Goal: Information Seeking & Learning: Learn about a topic

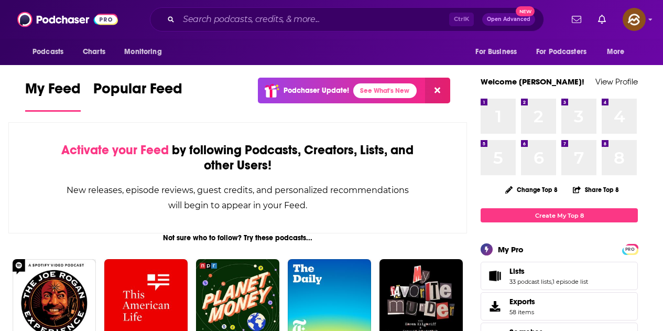
click at [242, 9] on div "Ctrl K Open Advanced New" at bounding box center [347, 19] width 394 height 24
click at [243, 14] on input "Search podcasts, credits, & more..." at bounding box center [314, 19] width 270 height 17
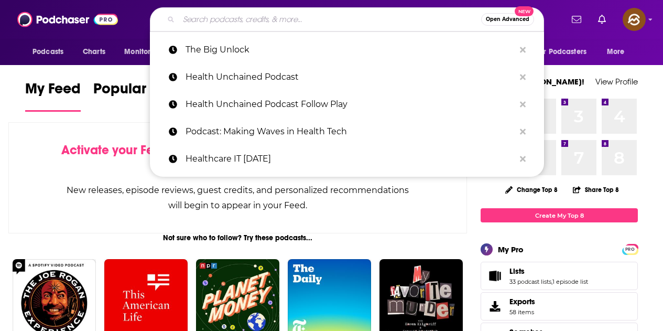
paste input "UNMUTE IT"
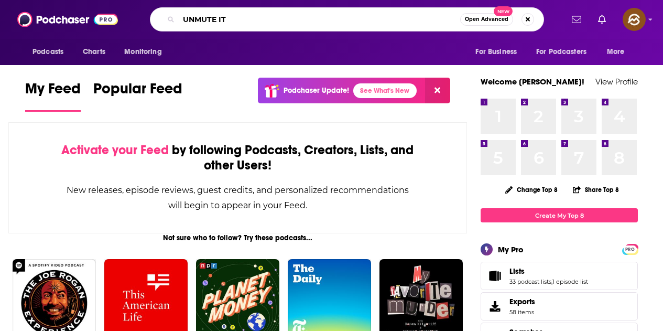
type input "UNMUTE IT"
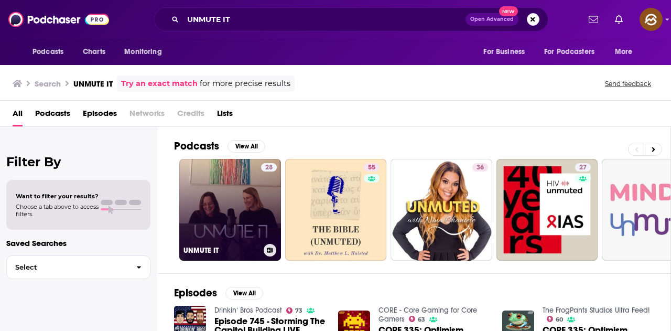
click at [248, 202] on link "28 UNMUTE IT" at bounding box center [230, 210] width 102 height 102
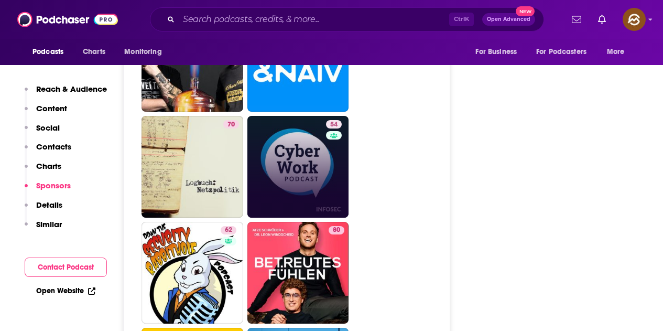
scroll to position [2095, 0]
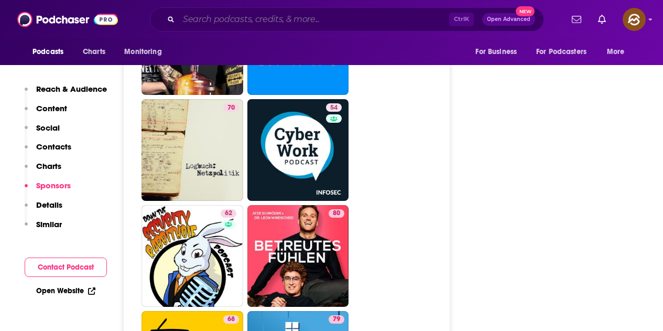
click at [353, 20] on input "Search podcasts, credits, & more..." at bounding box center [314, 19] width 270 height 17
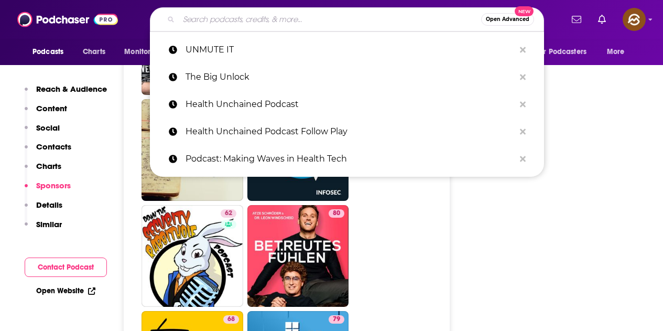
paste input "Underrepresented in Tech"
type input "Underrepresented in Tech"
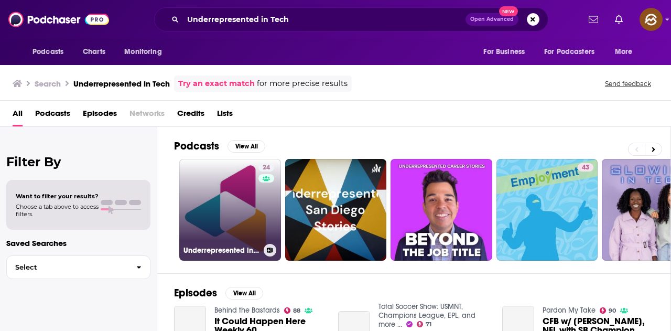
click at [245, 197] on link "24 Underrepresented in Tech" at bounding box center [230, 210] width 102 height 102
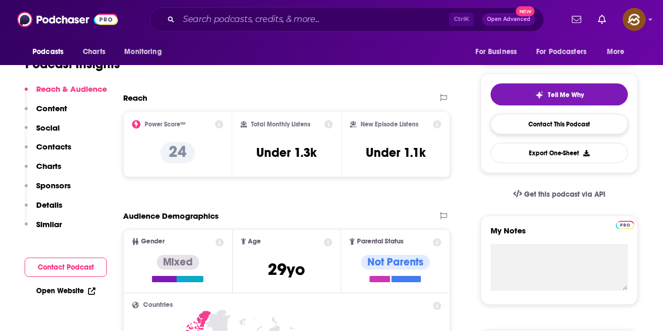
scroll to position [52, 0]
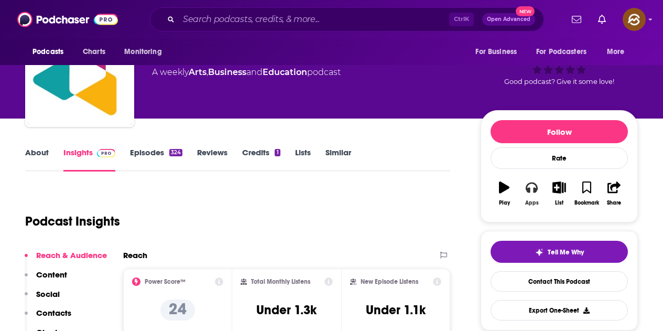
click at [536, 197] on button "Apps" at bounding box center [531, 193] width 27 height 38
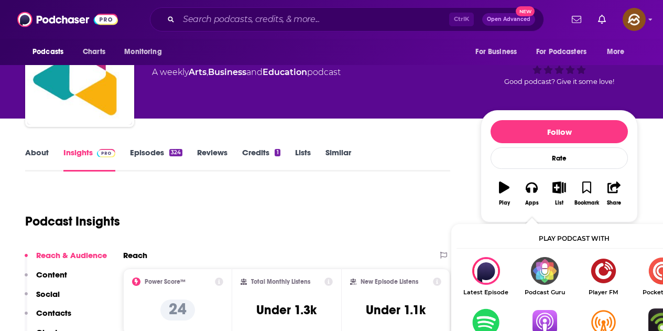
click at [549, 320] on img "Show Listen On dropdown" at bounding box center [544, 322] width 59 height 28
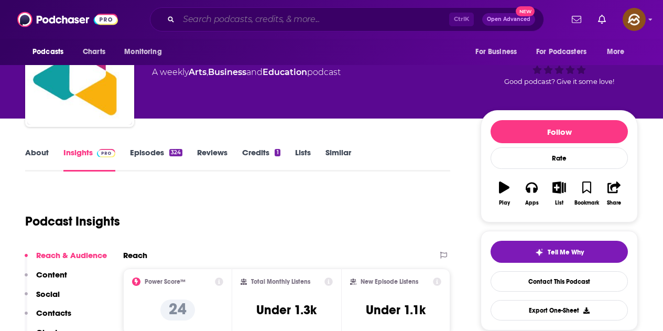
click at [193, 15] on input "Search podcasts, credits, & more..." at bounding box center [314, 19] width 270 height 17
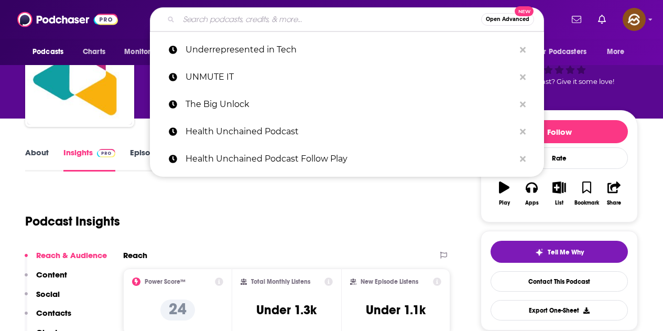
paste input "SaaScast"
type input "SaaScast"
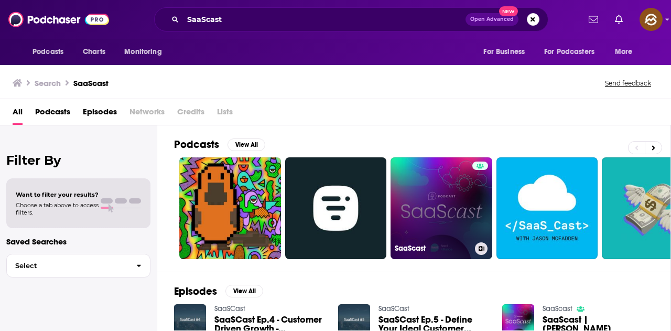
click at [421, 201] on link "SaaScast" at bounding box center [441, 208] width 102 height 102
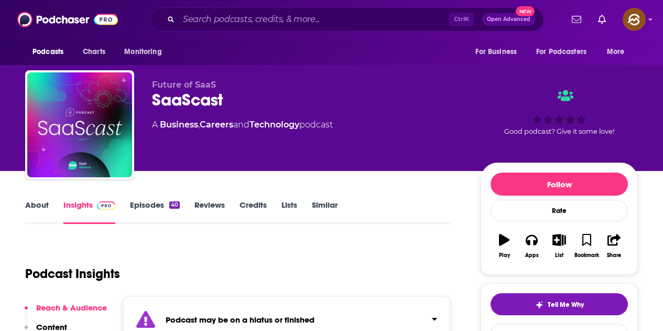
scroll to position [105, 0]
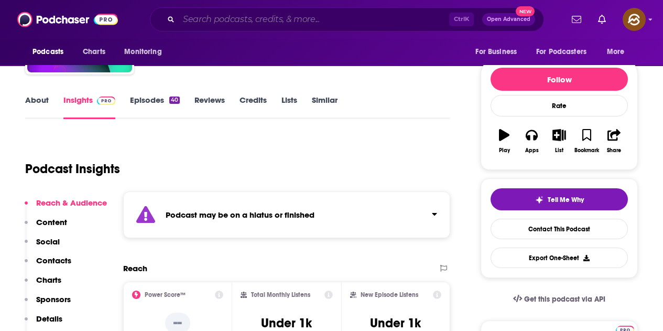
click at [217, 20] on input "Search podcasts, credits, & more..." at bounding box center [314, 19] width 270 height 17
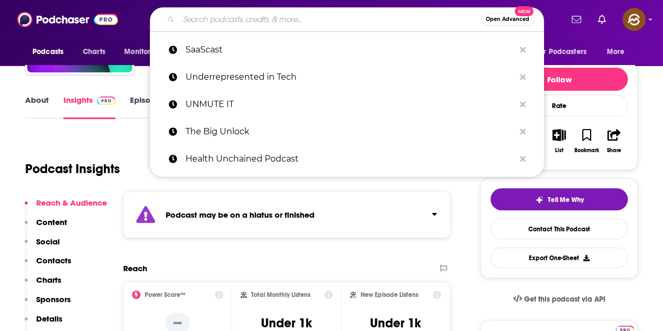
paste input "Innovators Can Laugh"
type input "Innovators Can Laugh"
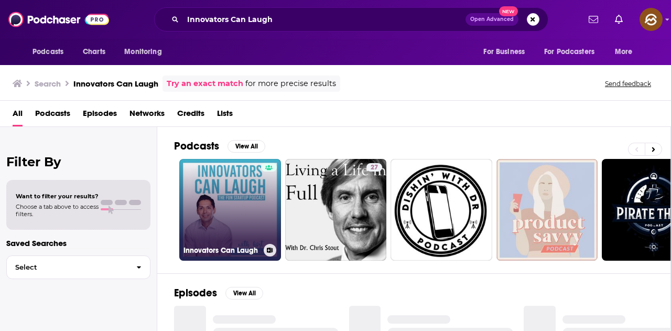
click at [232, 216] on link "Innovators Can Laugh" at bounding box center [230, 210] width 102 height 102
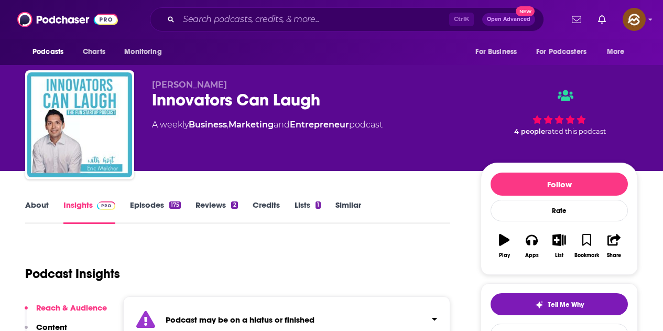
scroll to position [105, 0]
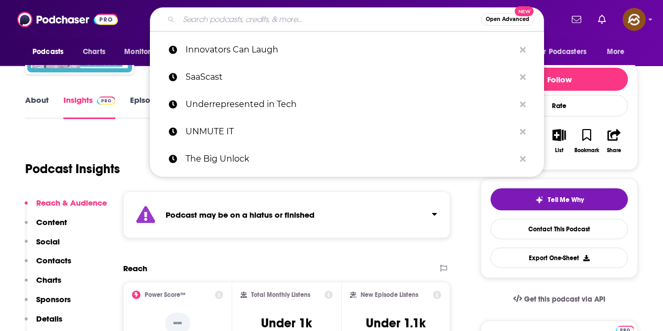
click at [189, 16] on input "Search podcasts, credits, & more..." at bounding box center [330, 19] width 302 height 17
paste input "Grow Your B2B SaaS"
type input "Grow Your B2B SaaS"
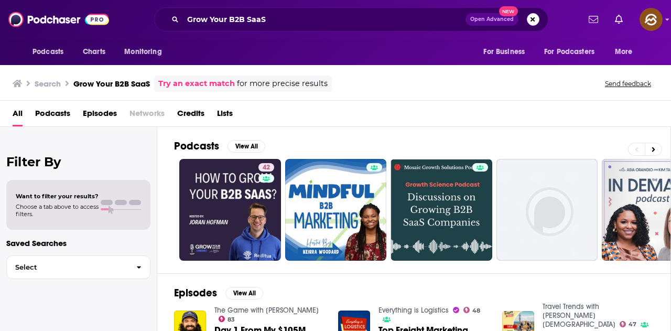
click at [538, 20] on button "Search podcasts, credits, & more..." at bounding box center [532, 19] width 13 height 13
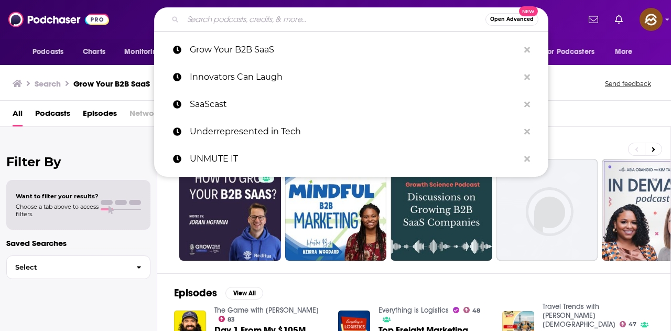
paste input "B2B Growth"
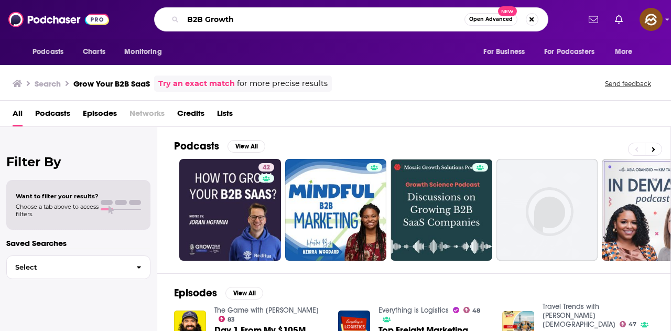
type input "B2B Growth"
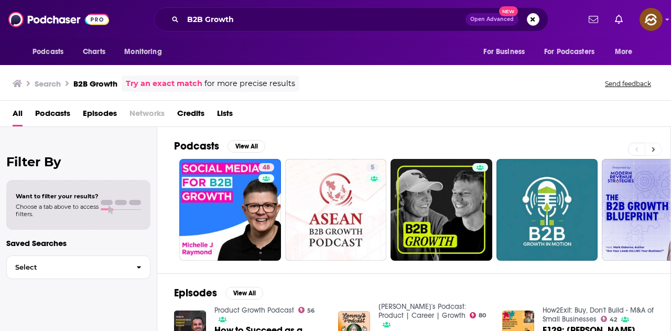
click at [650, 147] on button at bounding box center [652, 148] width 17 height 13
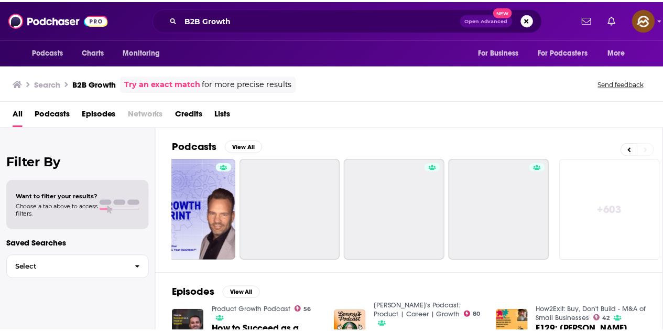
scroll to position [0, 466]
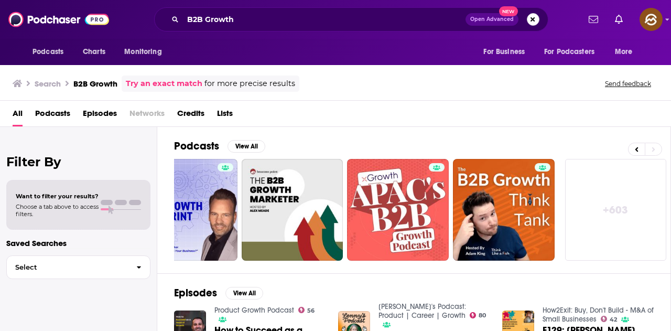
click at [533, 18] on button "Search podcasts, credits, & more..." at bounding box center [532, 19] width 13 height 13
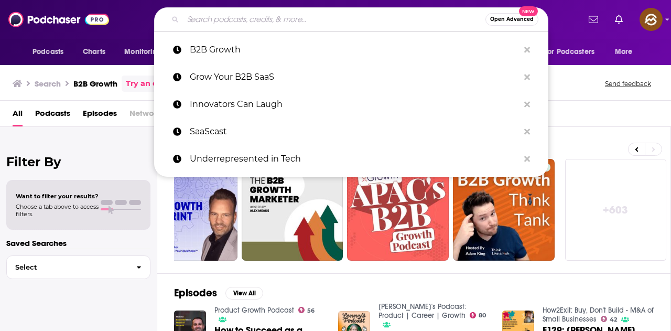
paste input "The Growth Hub"
type input "The Growth Hub"
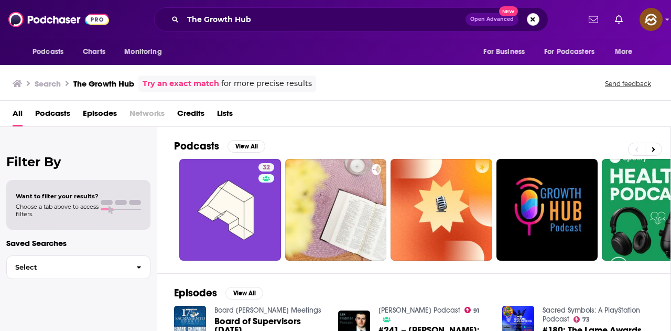
click at [534, 21] on button "Search podcasts, credits, & more..." at bounding box center [532, 19] width 13 height 13
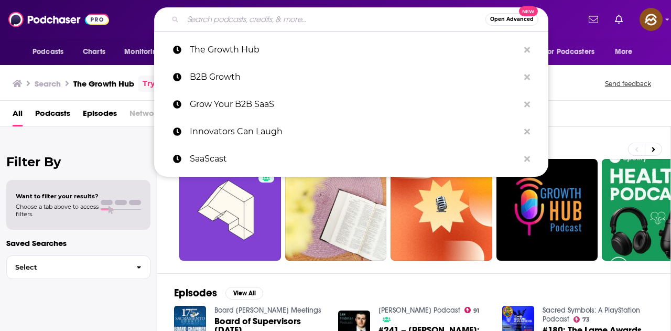
paste input "The SaaS Revolution Show"
type input "The SaaS Revolution Show"
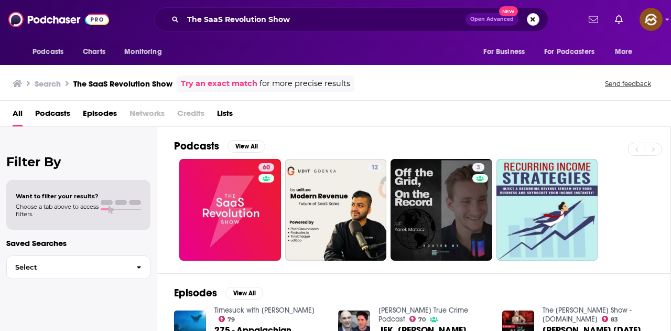
click at [532, 15] on button "Search podcasts, credits, & more..." at bounding box center [532, 19] width 13 height 13
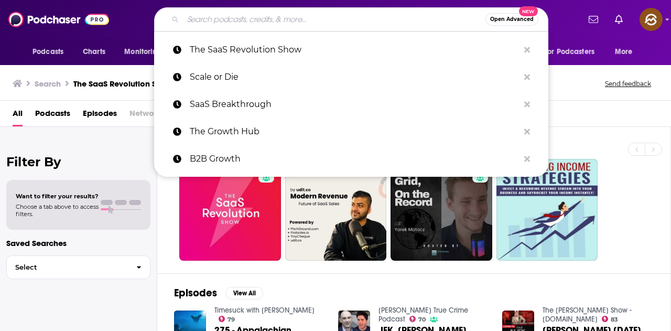
paste input "The SaaSiest Podcast"
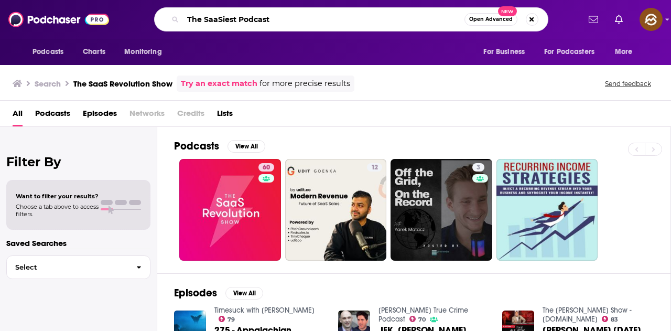
type input "The SaaSiest Podcast"
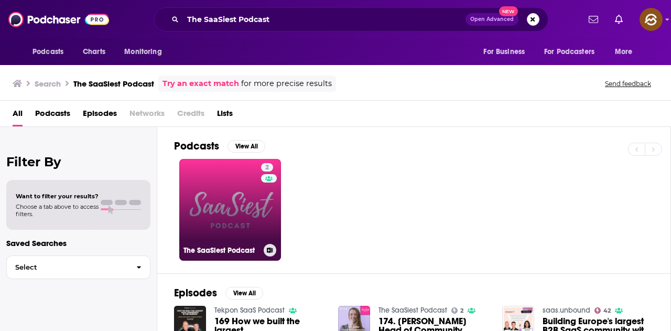
click at [258, 210] on link "2 The SaaSiest Podcast" at bounding box center [230, 210] width 102 height 102
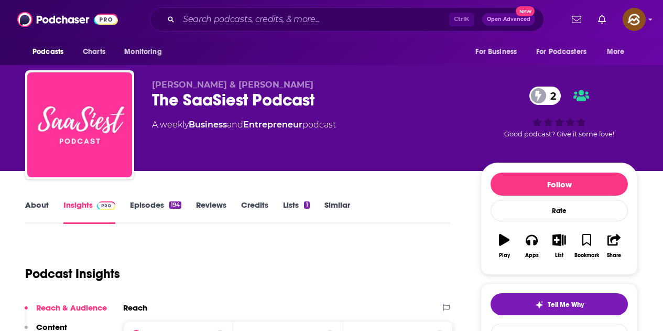
scroll to position [210, 0]
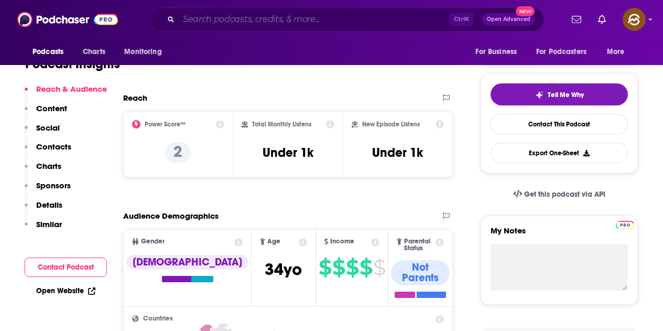
click at [288, 21] on input "Search podcasts, credits, & more..." at bounding box center [314, 19] width 270 height 17
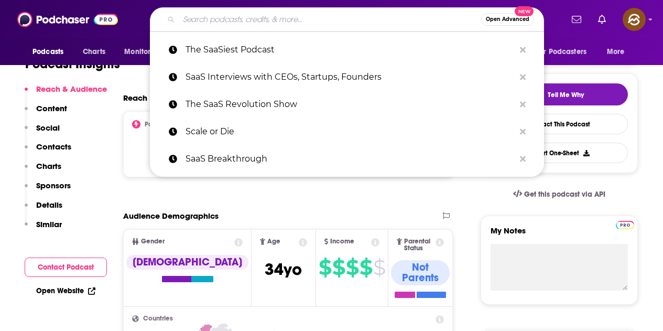
paste input "B2B SaaS CEOs"
type input "B2B SaaS CEOs"
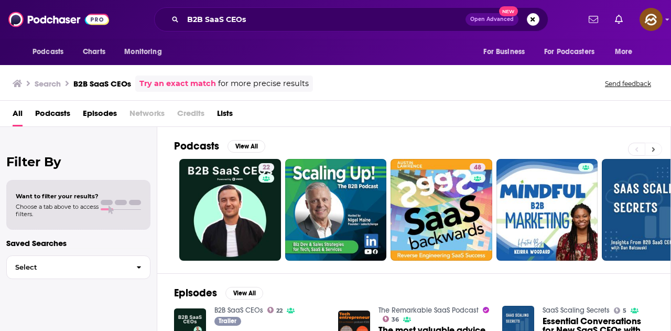
click at [657, 148] on button at bounding box center [652, 148] width 17 height 13
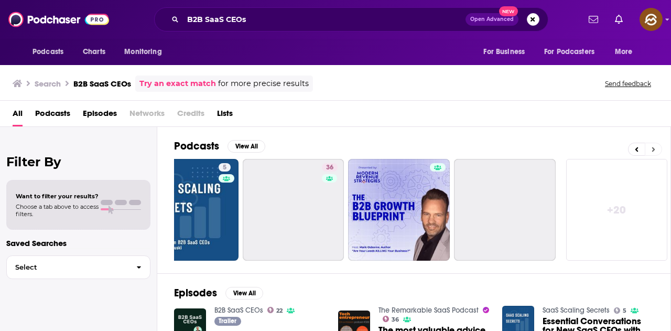
scroll to position [0, 466]
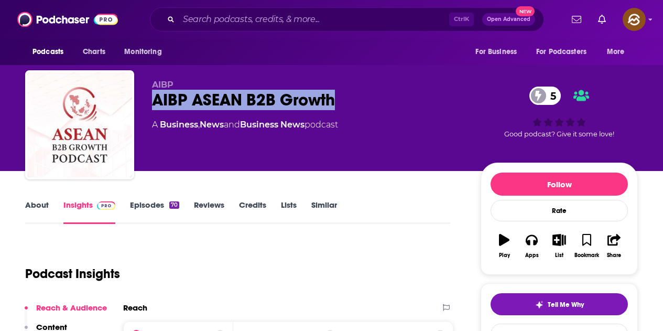
drag, startPoint x: 152, startPoint y: 105, endPoint x: 339, endPoint y: 100, distance: 187.1
click at [339, 100] on div "AIBP ASEAN B2B Growth 5" at bounding box center [308, 100] width 312 height 20
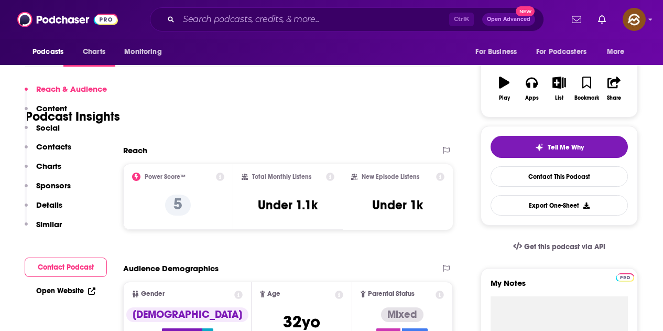
scroll to position [314, 0]
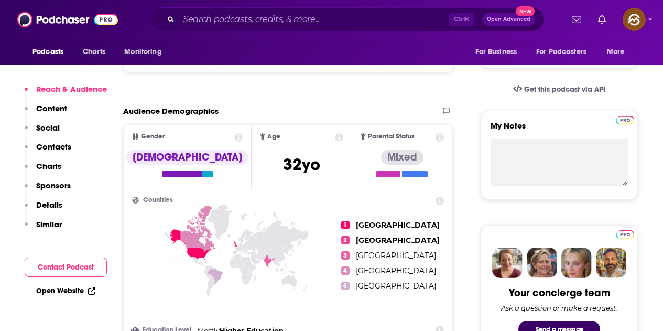
click at [206, 8] on div "Ctrl K Open Advanced New" at bounding box center [347, 19] width 394 height 24
click at [208, 10] on div "Ctrl K Open Advanced New" at bounding box center [347, 19] width 394 height 24
click at [209, 15] on input "Search podcasts, credits, & more..." at bounding box center [314, 19] width 270 height 17
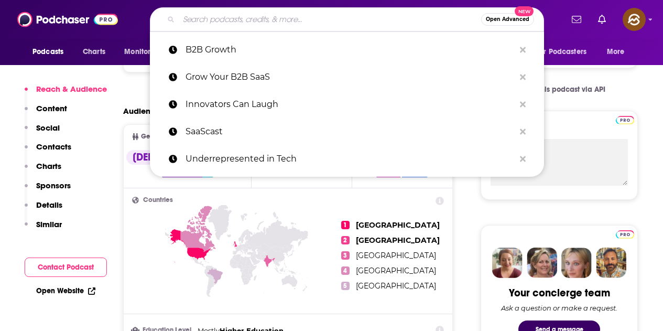
paste input "SaaS Breakthrough"
type input "SaaS Breakthrough"
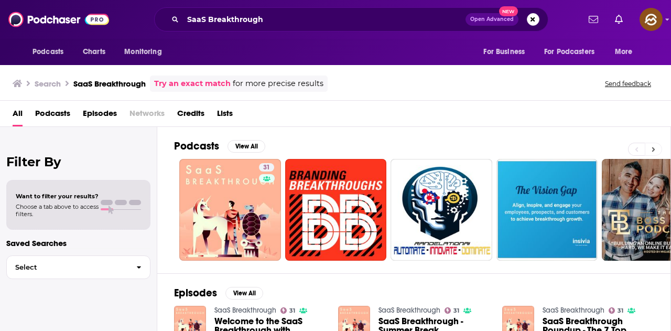
click at [654, 150] on icon at bounding box center [653, 149] width 3 height 5
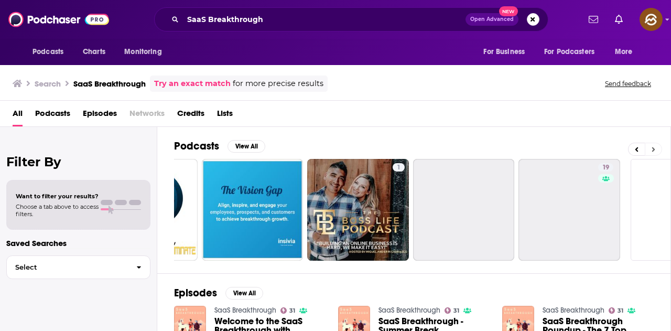
scroll to position [0, 360]
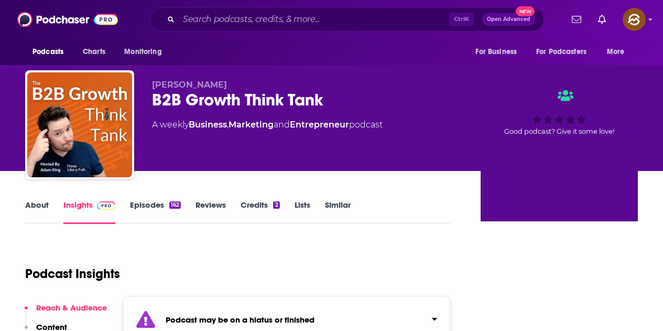
scroll to position [157, 0]
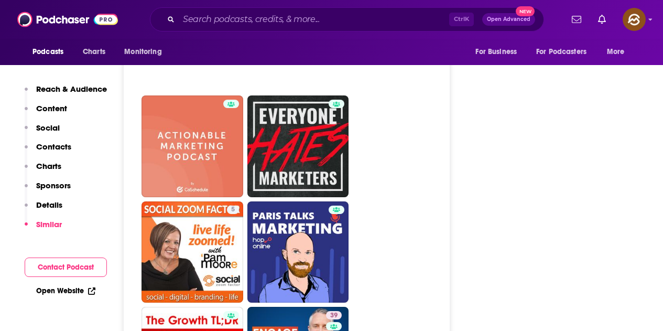
scroll to position [2881, 0]
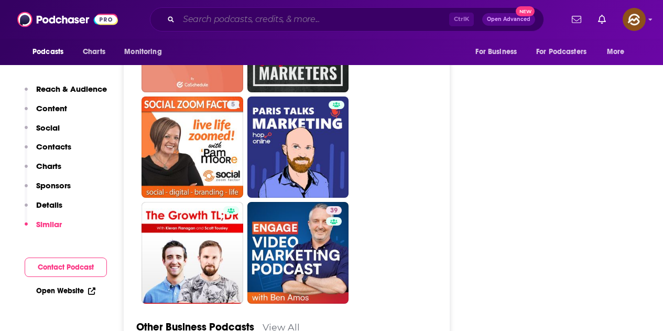
click at [226, 25] on input "Search podcasts, credits, & more..." at bounding box center [314, 19] width 270 height 17
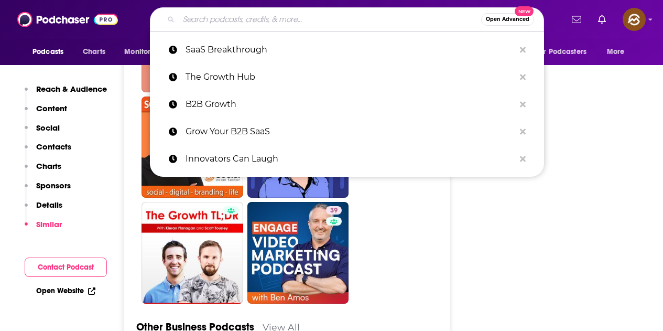
paste input "Scale or Die"
type input "Scale or Die"
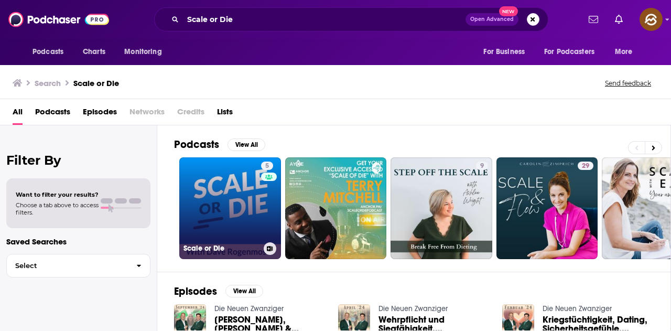
click at [217, 196] on link "5 Scale or Die" at bounding box center [230, 208] width 102 height 102
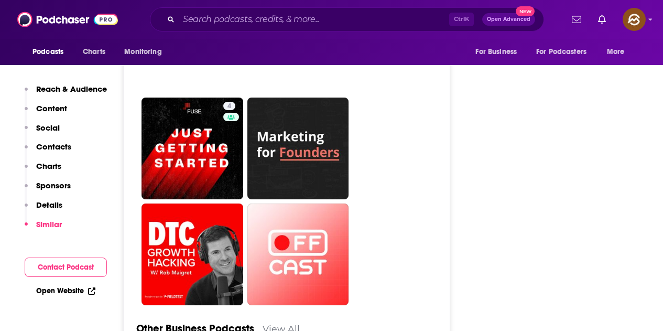
scroll to position [2776, 0]
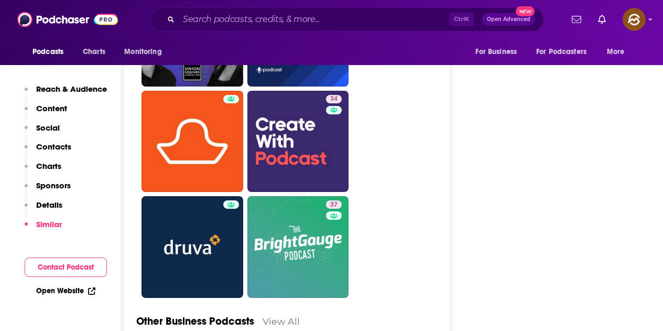
scroll to position [2672, 0]
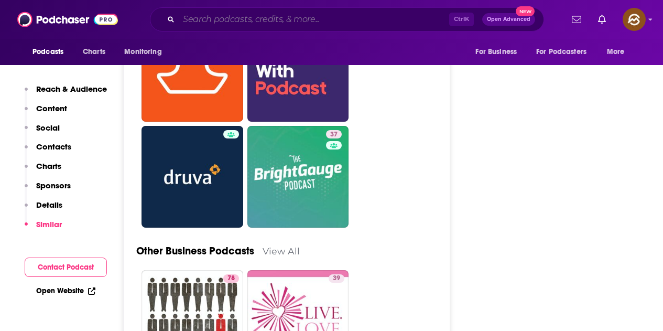
click at [337, 22] on input "Search podcasts, credits, & more..." at bounding box center [314, 19] width 270 height 17
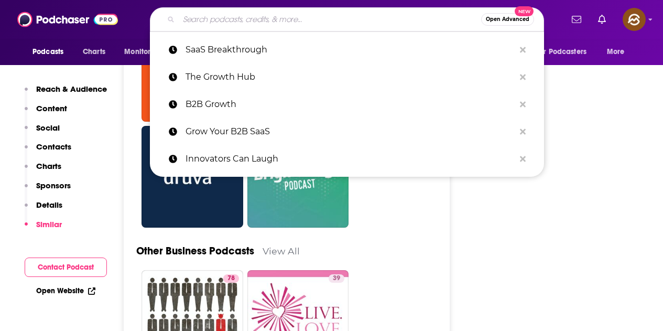
paste input "SaaS Interviews with CEOs, Startups, Founders"
type input "SaaS Interviews with CEOs, Startups, Founders"
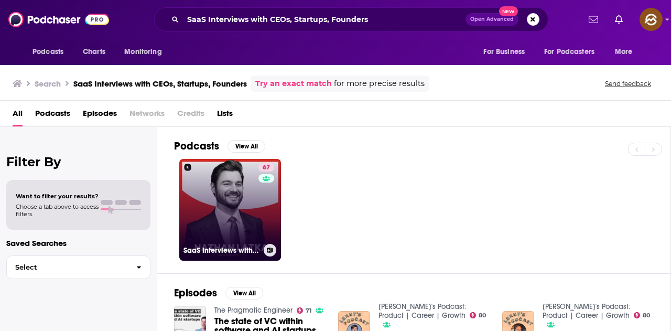
click at [240, 214] on link "67 SaaS Interviews with CEOs, Startups, Founders" at bounding box center [230, 210] width 102 height 102
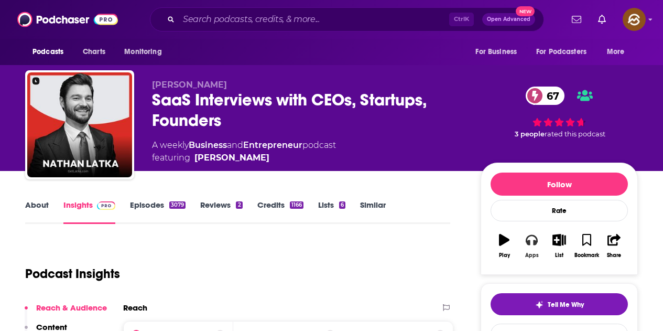
click at [538, 240] on button "Apps" at bounding box center [531, 246] width 27 height 38
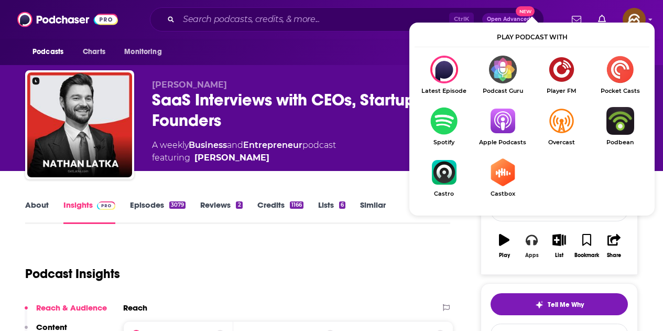
scroll to position [52, 0]
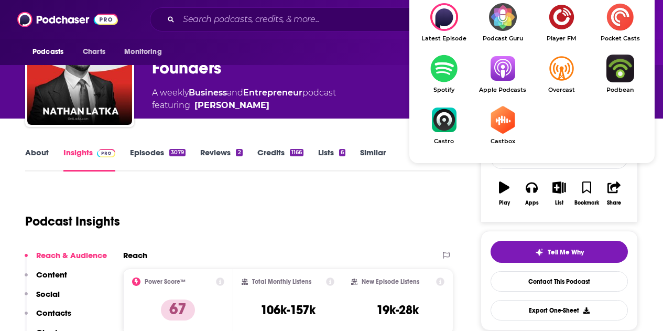
click at [497, 69] on img "Show Listen On dropdown" at bounding box center [502, 68] width 59 height 28
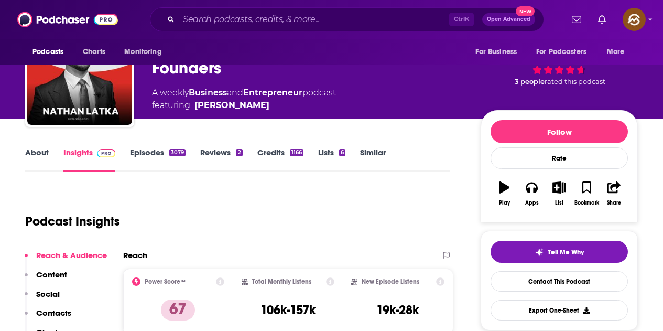
click at [155, 151] on link "Episodes 3079" at bounding box center [158, 159] width 56 height 24
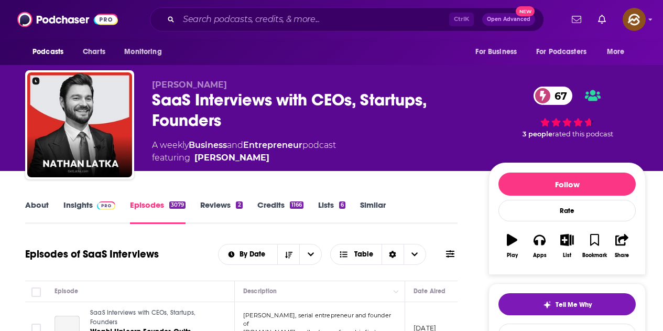
click at [448, 255] on icon at bounding box center [450, 253] width 8 height 8
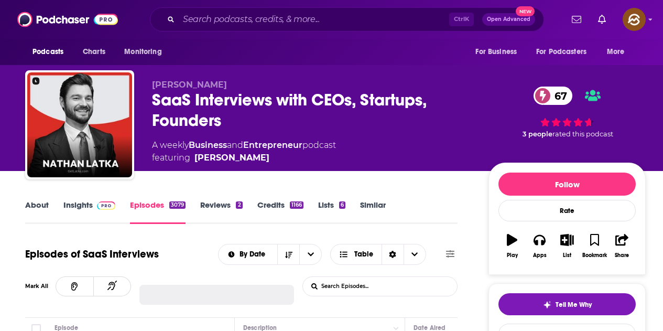
click at [352, 282] on input "List Search Input" at bounding box center [357, 286] width 109 height 19
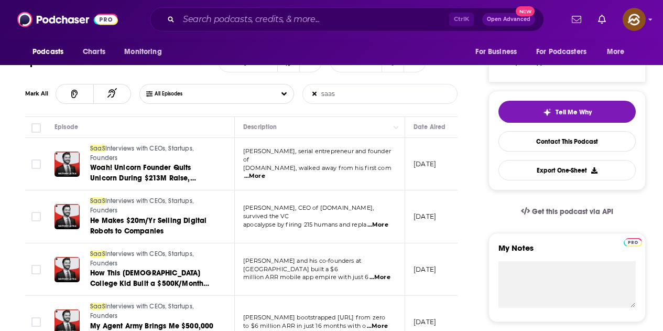
scroll to position [262, 0]
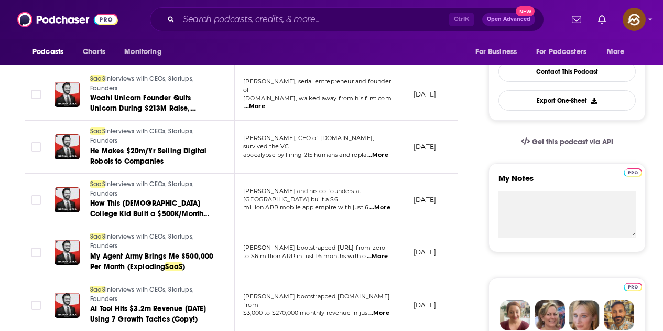
click at [373, 255] on span "...More" at bounding box center [377, 256] width 21 height 8
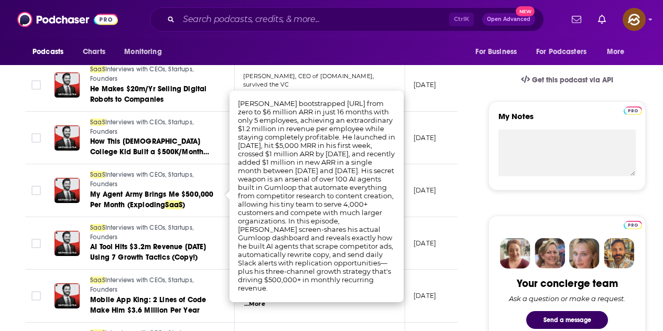
scroll to position [367, 0]
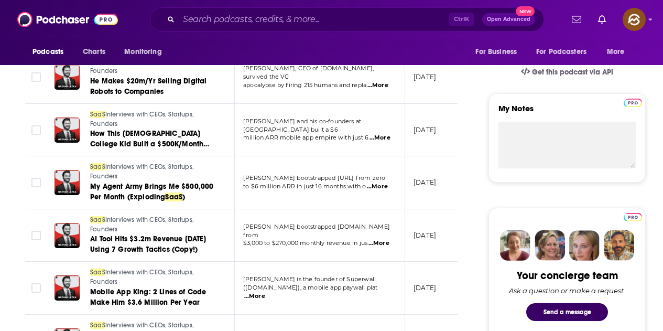
scroll to position [314, 0]
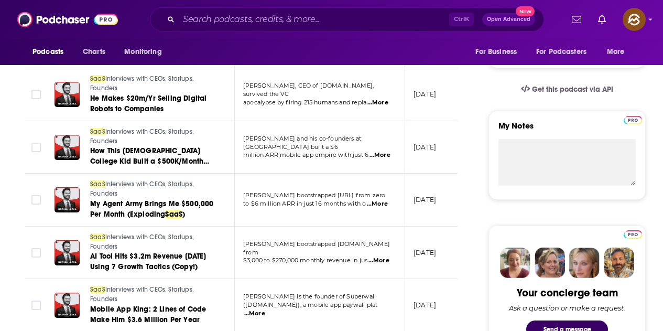
click at [382, 202] on span "...More" at bounding box center [377, 204] width 21 height 8
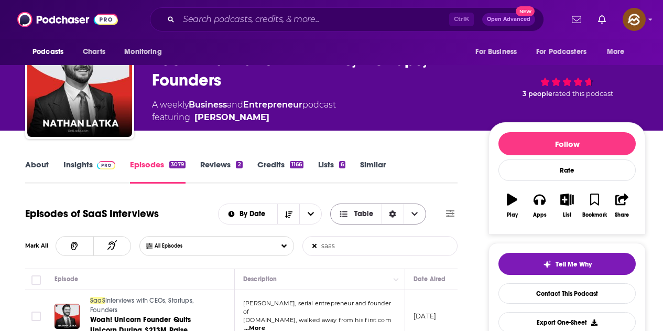
scroll to position [52, 0]
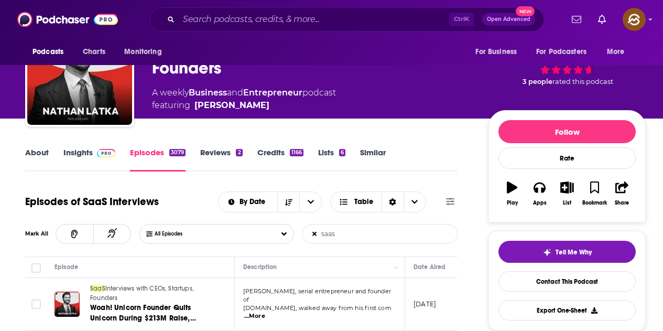
click at [349, 234] on input "saas" at bounding box center [357, 233] width 109 height 19
type input "s"
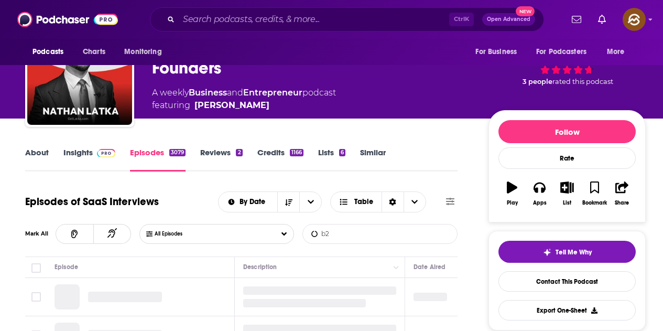
type input "b2b"
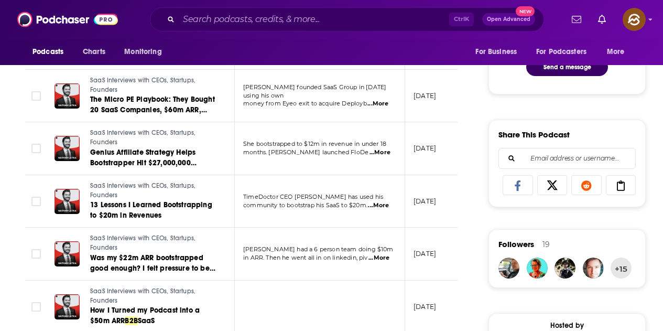
scroll to position [733, 0]
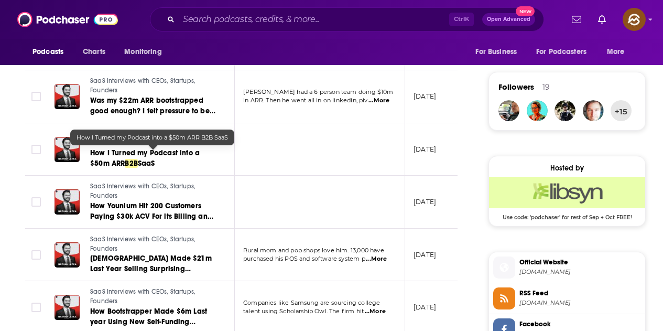
click at [142, 160] on span "SaaS" at bounding box center [146, 163] width 17 height 9
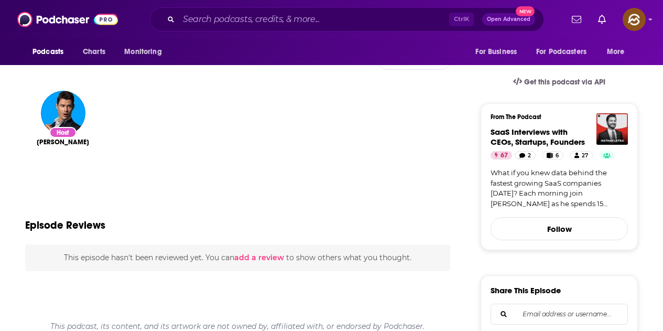
scroll to position [367, 0]
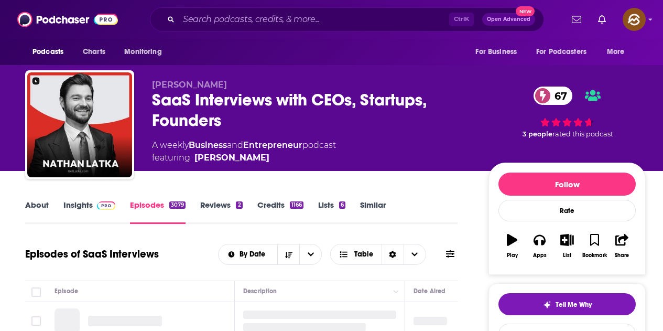
scroll to position [168, 0]
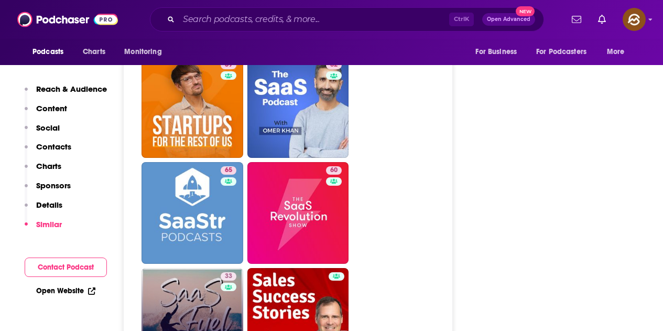
scroll to position [2133, 0]
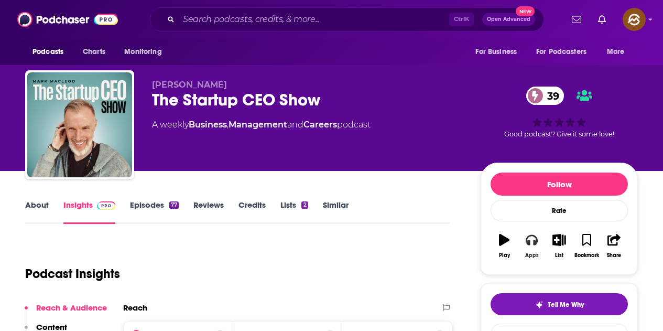
click at [530, 244] on icon "button" at bounding box center [531, 240] width 12 height 12
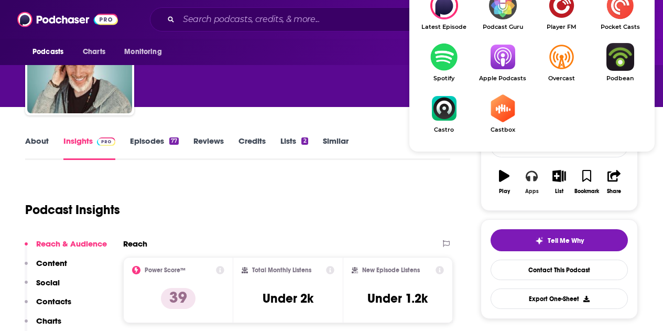
scroll to position [105, 0]
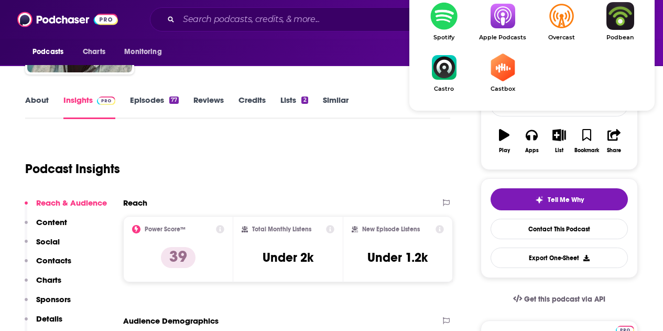
click at [504, 26] on img "Show Listen On dropdown" at bounding box center [502, 16] width 59 height 28
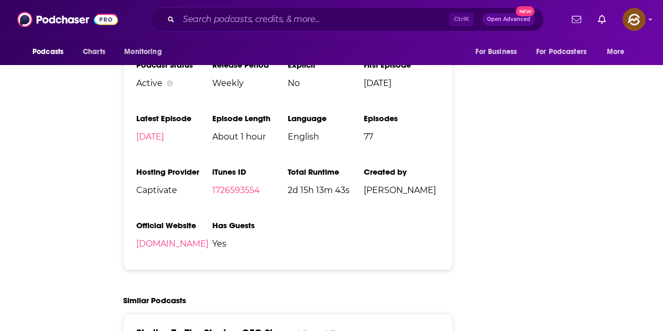
scroll to position [0, 0]
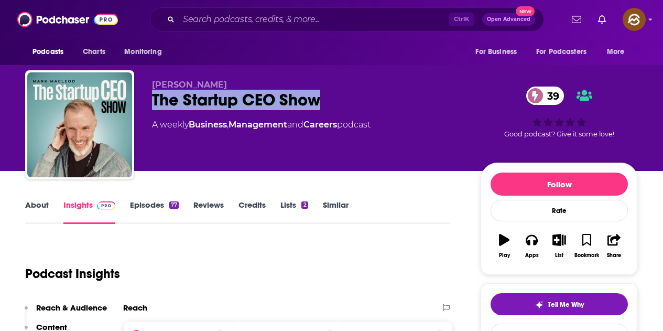
drag, startPoint x: 153, startPoint y: 98, endPoint x: 336, endPoint y: 106, distance: 183.0
click at [336, 106] on div "The Startup CEO Show 39" at bounding box center [308, 100] width 312 height 20
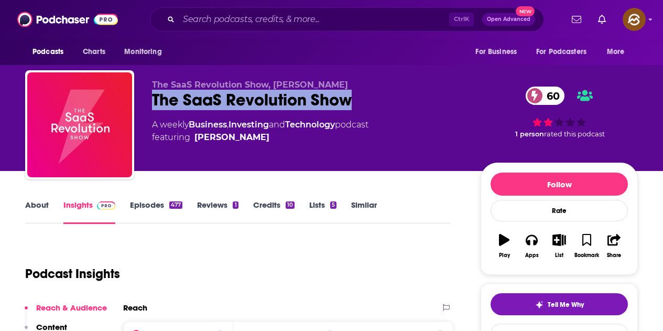
drag, startPoint x: 155, startPoint y: 96, endPoint x: 352, endPoint y: 102, distance: 197.6
click at [352, 102] on div "The SaaS Revolution Show 60" at bounding box center [308, 100] width 312 height 20
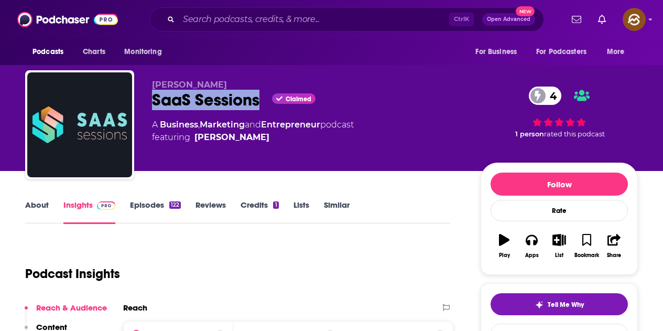
drag, startPoint x: 156, startPoint y: 96, endPoint x: 263, endPoint y: 109, distance: 108.2
click at [263, 109] on div "SaaS Sessions Claimed 4" at bounding box center [308, 100] width 312 height 20
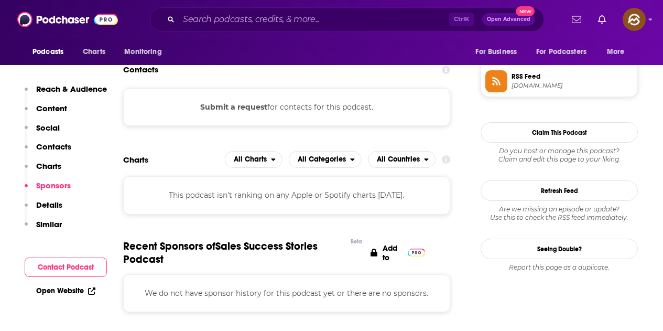
scroll to position [733, 0]
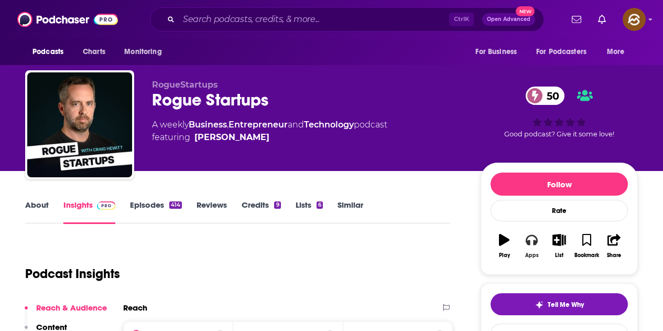
click at [524, 243] on button "Apps" at bounding box center [531, 246] width 27 height 38
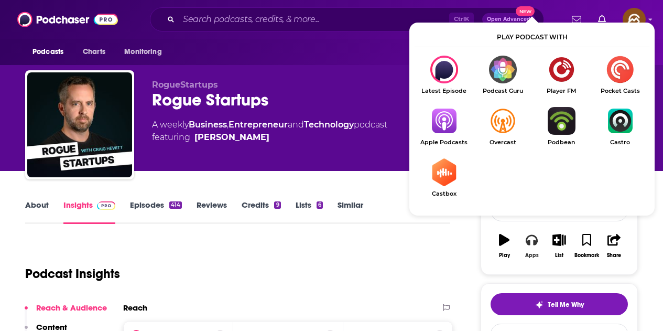
scroll to position [52, 0]
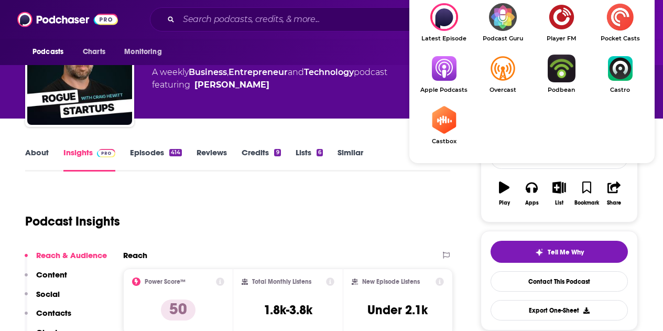
click at [446, 77] on img "Show Listen On dropdown" at bounding box center [443, 68] width 59 height 28
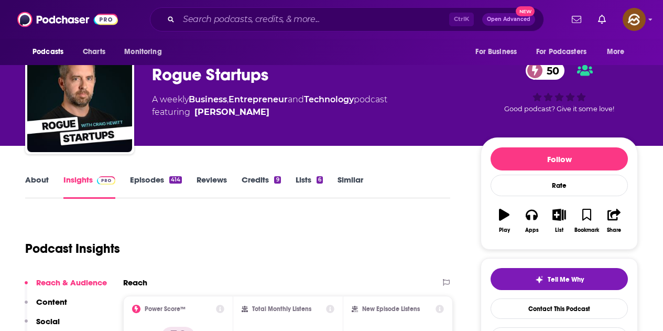
scroll to position [0, 0]
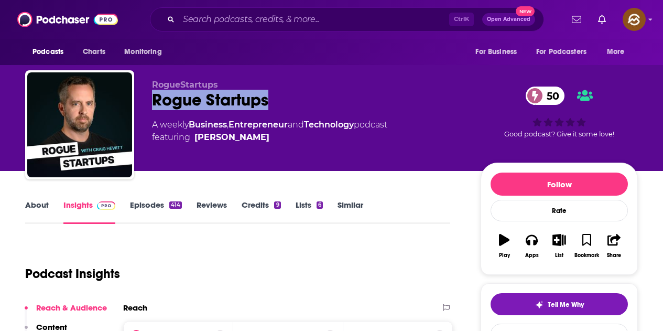
drag, startPoint x: 149, startPoint y: 101, endPoint x: 327, endPoint y: 108, distance: 178.2
click at [327, 108] on div "RogueStartups Rogue Startups 50 A weekly Business , Entrepreneur and Technology…" at bounding box center [331, 126] width 612 height 113
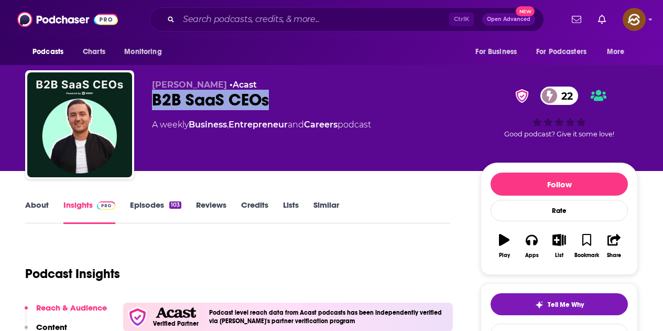
drag, startPoint x: 245, startPoint y: 90, endPoint x: 266, endPoint y: 97, distance: 22.2
click at [266, 97] on div "B2B SaaS CEOs 22" at bounding box center [308, 100] width 312 height 20
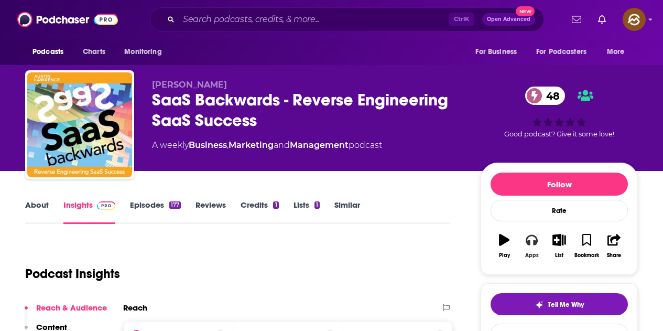
click at [530, 227] on button "Apps" at bounding box center [531, 246] width 27 height 38
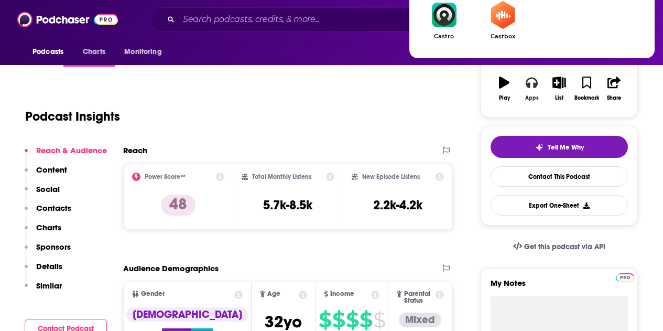
scroll to position [52, 0]
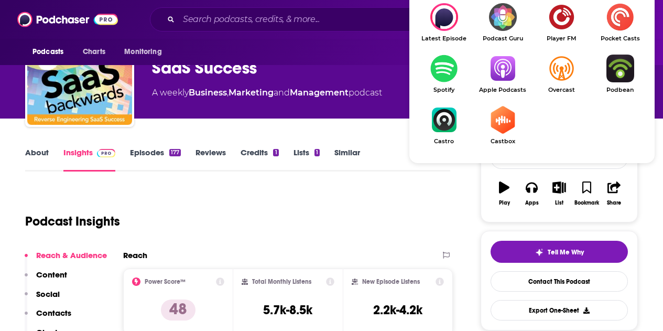
click at [502, 85] on link "Apple Podcasts" at bounding box center [502, 73] width 59 height 39
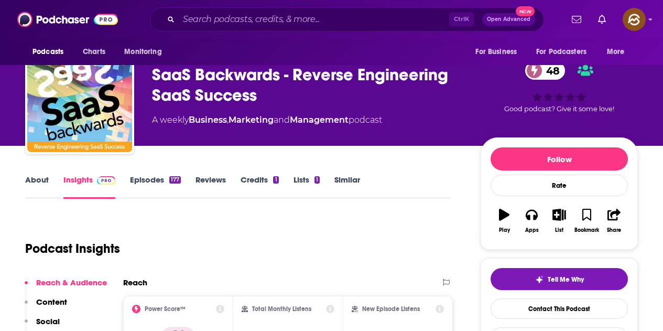
scroll to position [0, 0]
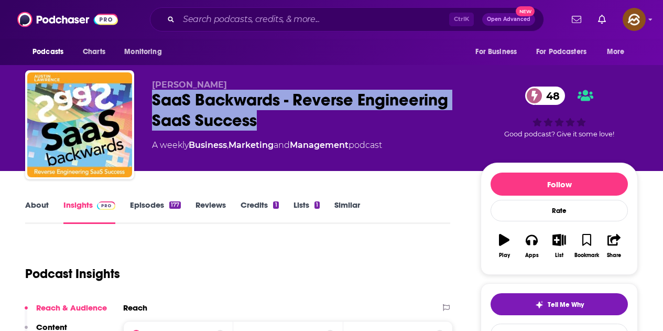
drag, startPoint x: 151, startPoint y: 100, endPoint x: 273, endPoint y: 122, distance: 123.5
click at [273, 122] on div "Ken Lempit SaaS Backwards - Reverse Engineering SaaS Success 48 A weekly Busine…" at bounding box center [331, 126] width 612 height 113
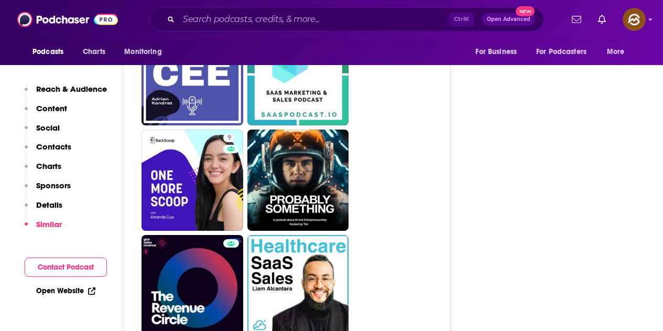
scroll to position [2776, 0]
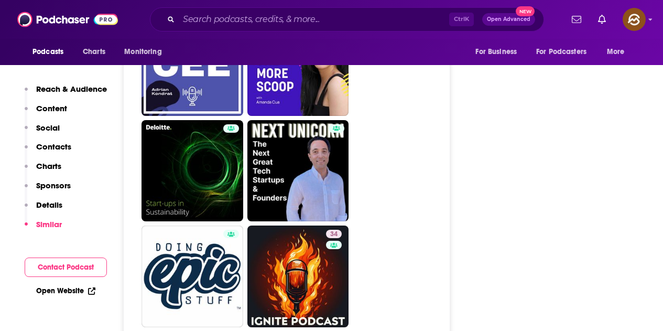
scroll to position [2776, 0]
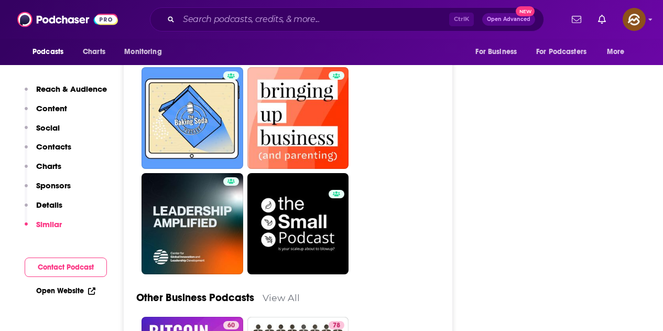
scroll to position [2724, 0]
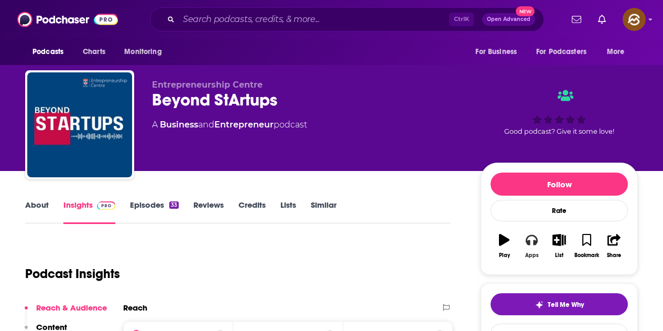
click at [536, 245] on icon "button" at bounding box center [531, 240] width 12 height 12
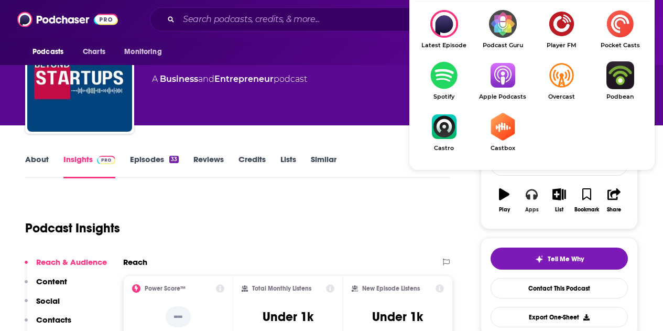
scroll to position [52, 0]
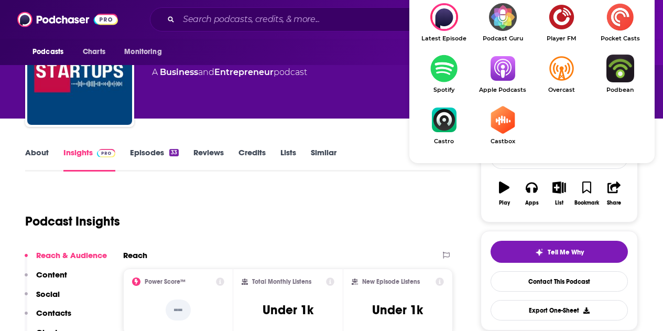
click at [505, 50] on ul "Latest Episode Podcast Guru Player FM Pocket Casts Spotify Apple Podcasts Overc…" at bounding box center [531, 80] width 235 height 155
click at [505, 58] on img "Show Listen On dropdown" at bounding box center [502, 68] width 59 height 28
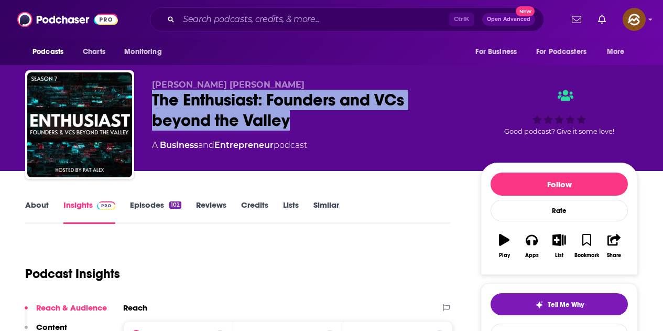
drag, startPoint x: 152, startPoint y: 98, endPoint x: 345, endPoint y: 127, distance: 194.9
click at [345, 127] on div "The Enthusiast: Founders and VCs beyond the Valley" at bounding box center [308, 110] width 312 height 41
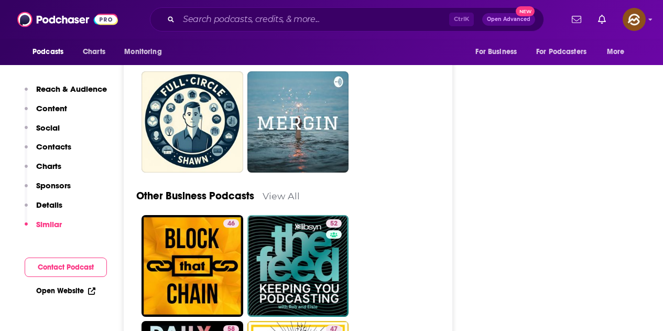
scroll to position [2776, 0]
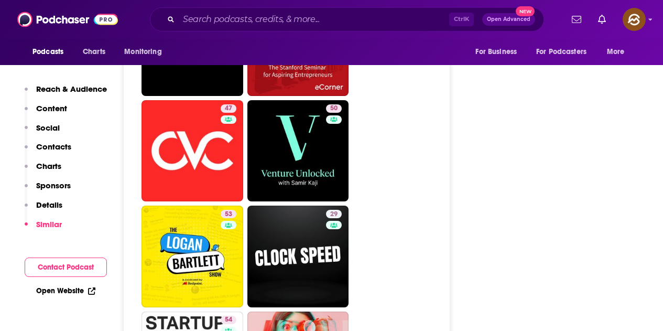
scroll to position [1729, 0]
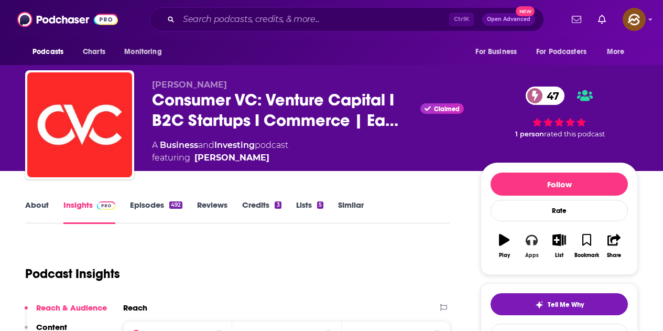
click at [536, 247] on button "Apps" at bounding box center [531, 246] width 27 height 38
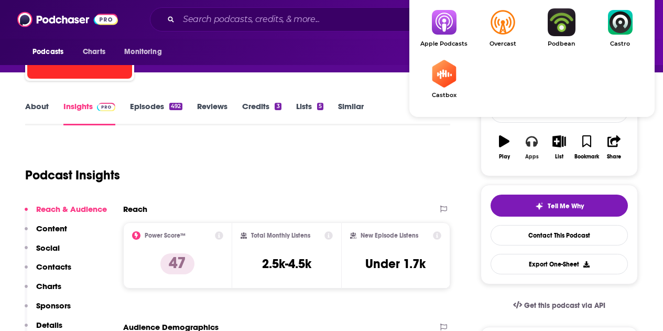
scroll to position [105, 0]
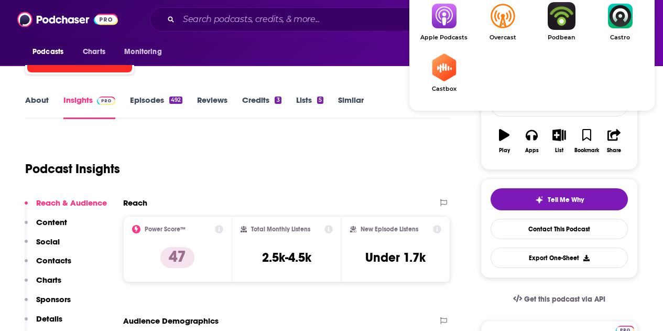
click at [454, 23] on img "Show Listen On dropdown" at bounding box center [443, 16] width 59 height 28
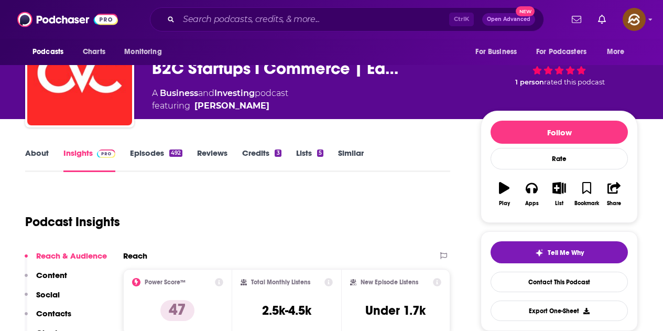
scroll to position [0, 0]
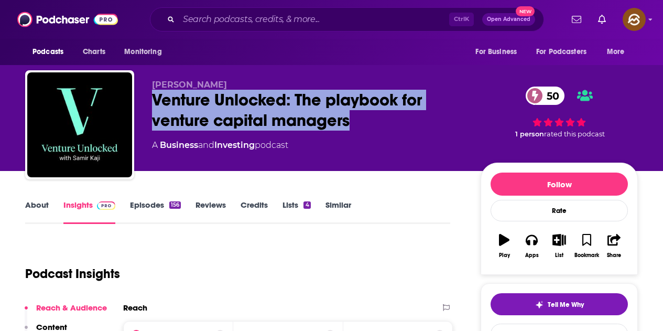
drag, startPoint x: 154, startPoint y: 100, endPoint x: 351, endPoint y: 120, distance: 198.5
click at [351, 120] on div "Venture Unlocked: The playbook for venture capital managers 50" at bounding box center [308, 110] width 312 height 41
click at [527, 254] on div "Apps" at bounding box center [532, 255] width 14 height 6
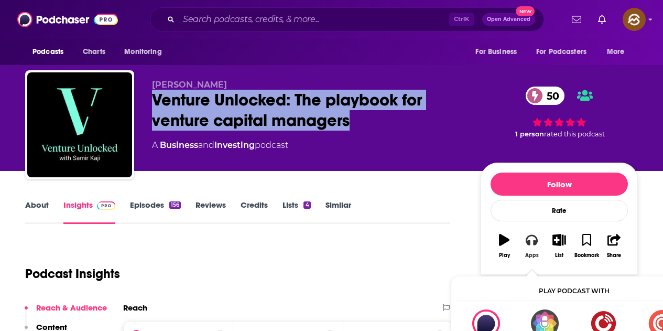
scroll to position [52, 0]
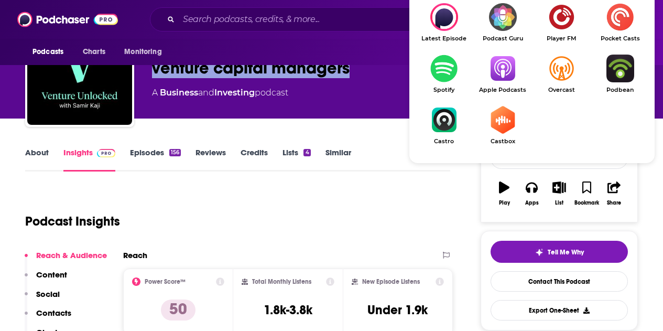
click at [513, 73] on img "Show Listen On dropdown" at bounding box center [502, 68] width 59 height 28
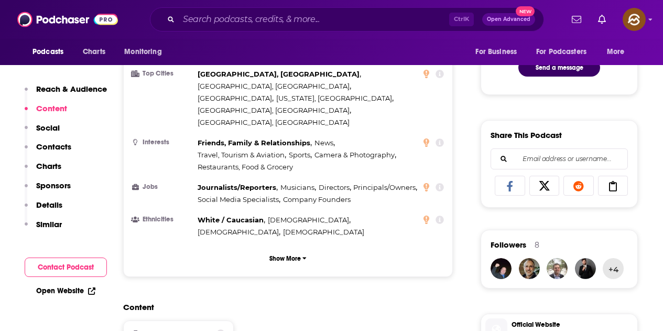
scroll to position [367, 0]
